Goal: Find specific page/section: Find specific page/section

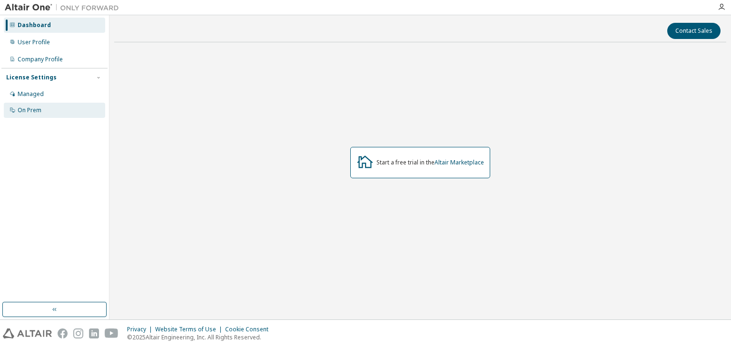
click at [40, 107] on div "On Prem" at bounding box center [30, 111] width 24 height 8
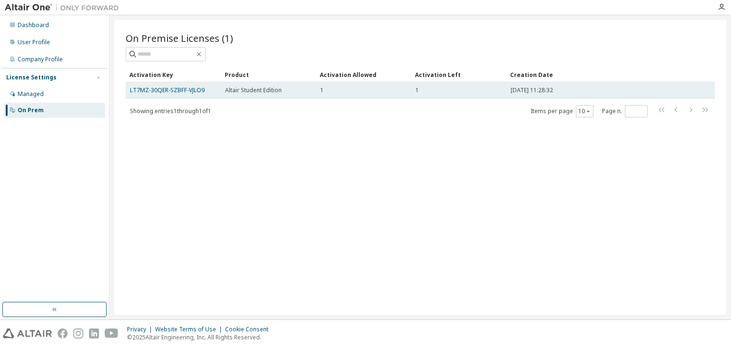
click at [319, 85] on td "1" at bounding box center [363, 90] width 95 height 16
click at [316, 90] on td "1" at bounding box center [363, 90] width 95 height 16
click at [589, 97] on td "2025-09-10 11:28:32" at bounding box center [591, 90] width 170 height 16
drag, startPoint x: 581, startPoint y: 95, endPoint x: 270, endPoint y: 88, distance: 310.3
click at [270, 88] on tr "LT7MZ-30QER-SZBFF-VJLO9 Altair Student Edition 1 1 2025-09-10 11:28:32" at bounding box center [420, 90] width 589 height 16
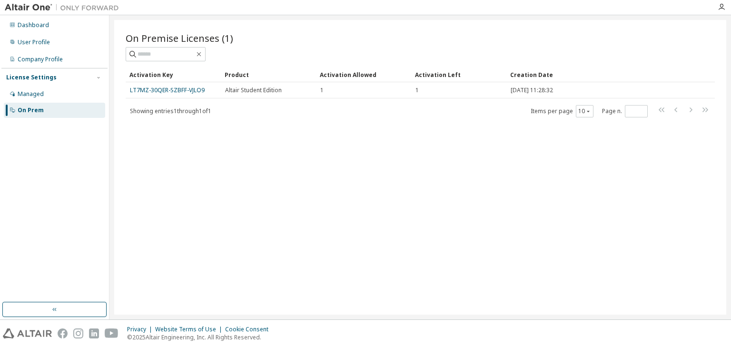
click at [480, 120] on div "On Premise Licenses (1) Clear Load Save Save As Field Operator Value Select fil…" at bounding box center [420, 167] width 612 height 295
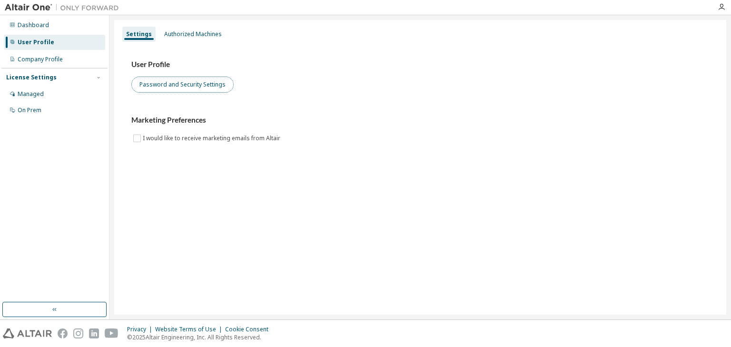
click at [177, 82] on button "Password and Security Settings" at bounding box center [182, 85] width 102 height 16
